Goal: Navigation & Orientation: Find specific page/section

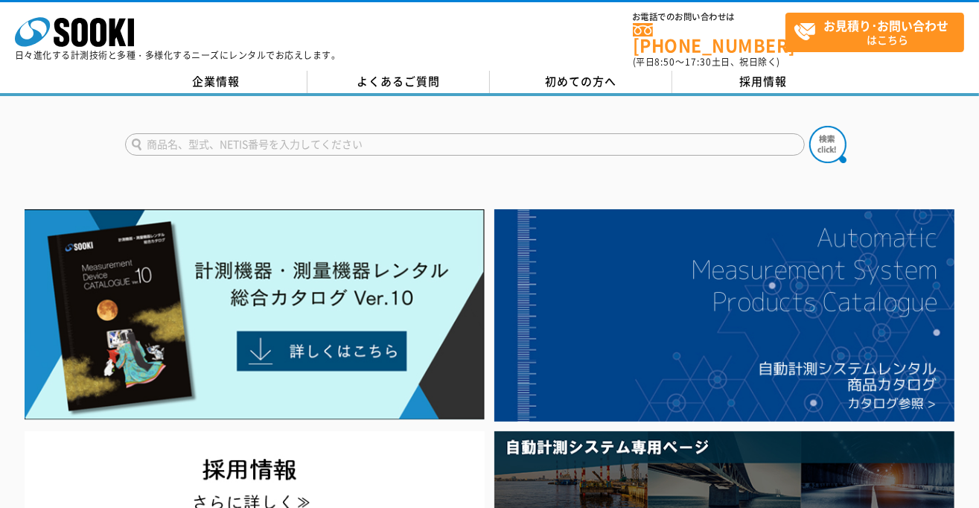
click at [205, 133] on input "text" at bounding box center [465, 144] width 680 height 22
click at [809, 126] on button at bounding box center [827, 144] width 37 height 37
click at [182, 133] on input "フロアスケール" at bounding box center [465, 144] width 680 height 22
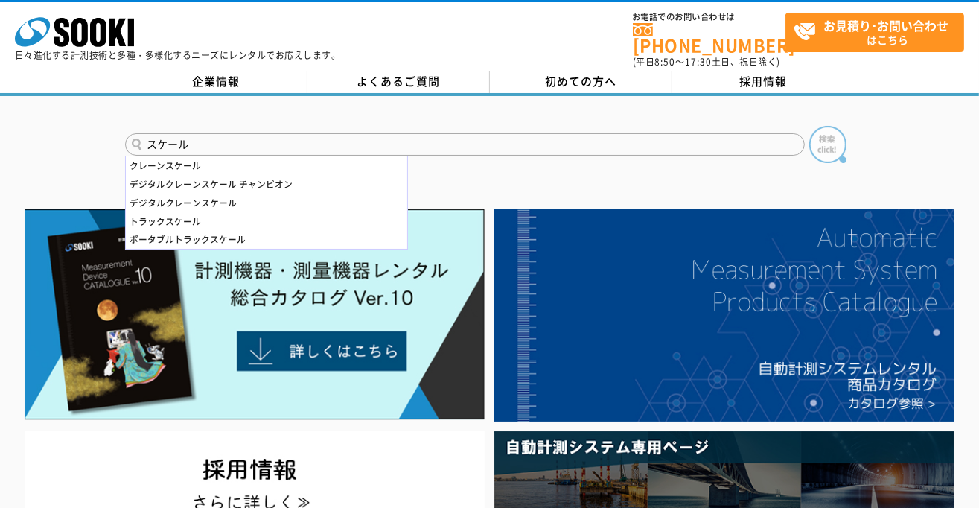
type input "スケール"
click at [829, 135] on img at bounding box center [827, 144] width 37 height 37
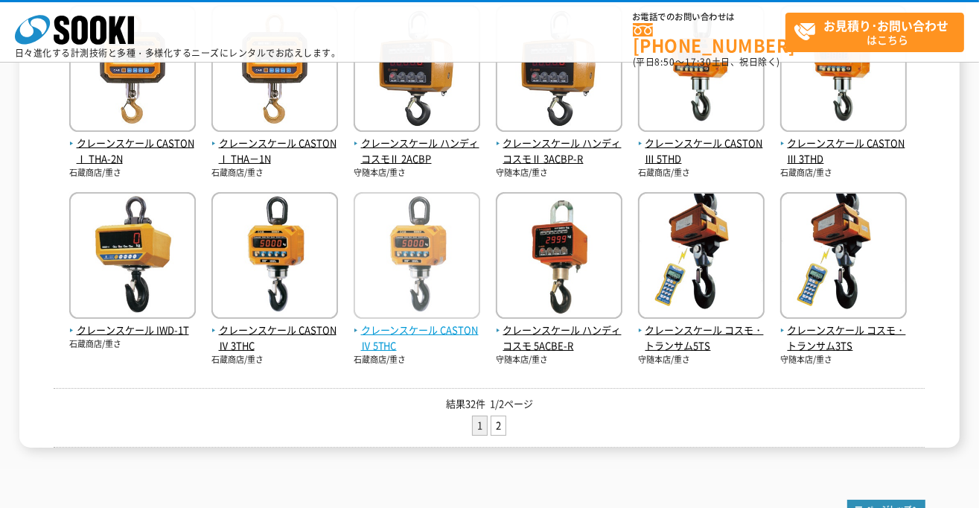
scroll to position [667, 0]
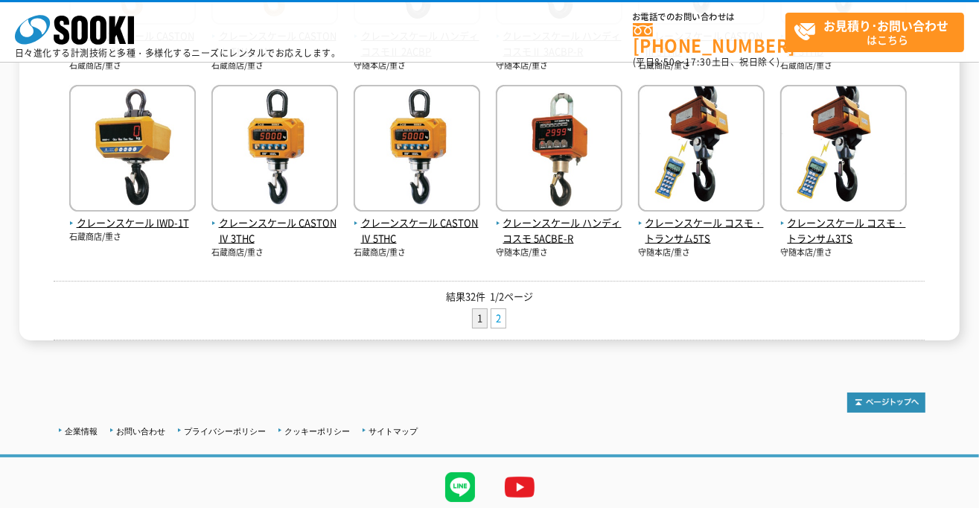
click at [498, 314] on link "2" at bounding box center [498, 318] width 14 height 19
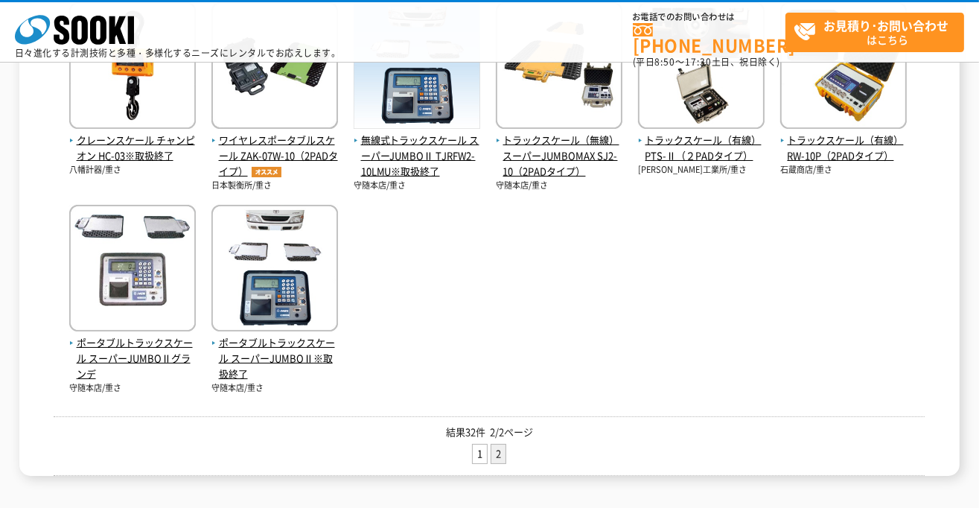
scroll to position [651, 0]
